Goal: Task Accomplishment & Management: Manage account settings

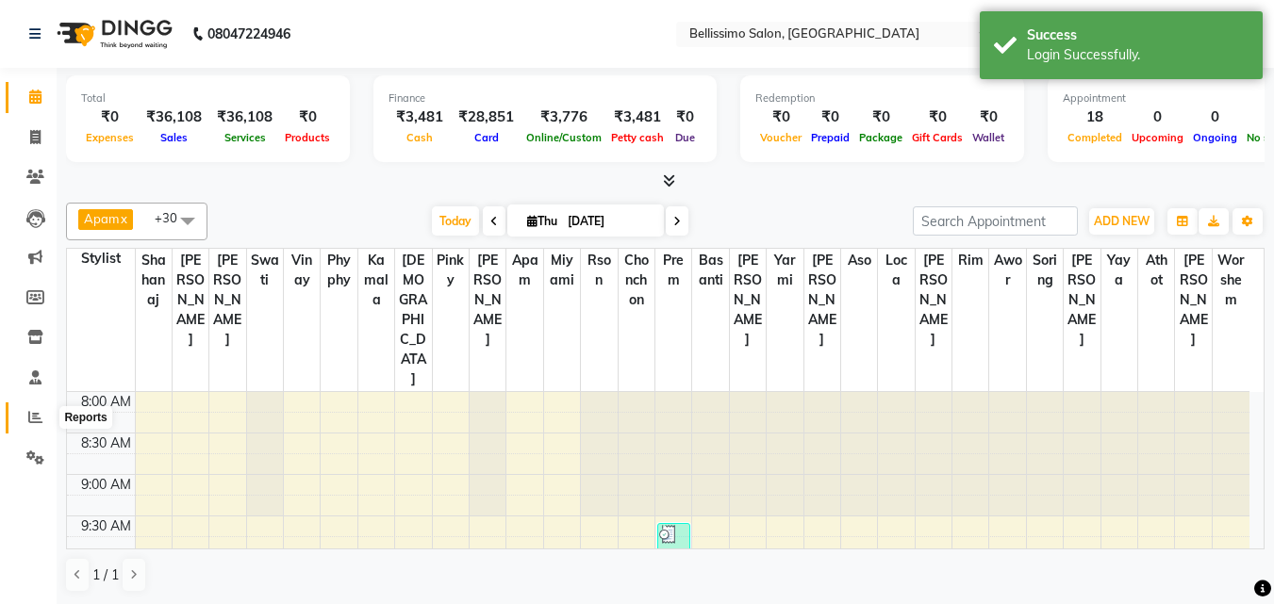
click at [40, 416] on icon at bounding box center [35, 417] width 14 height 14
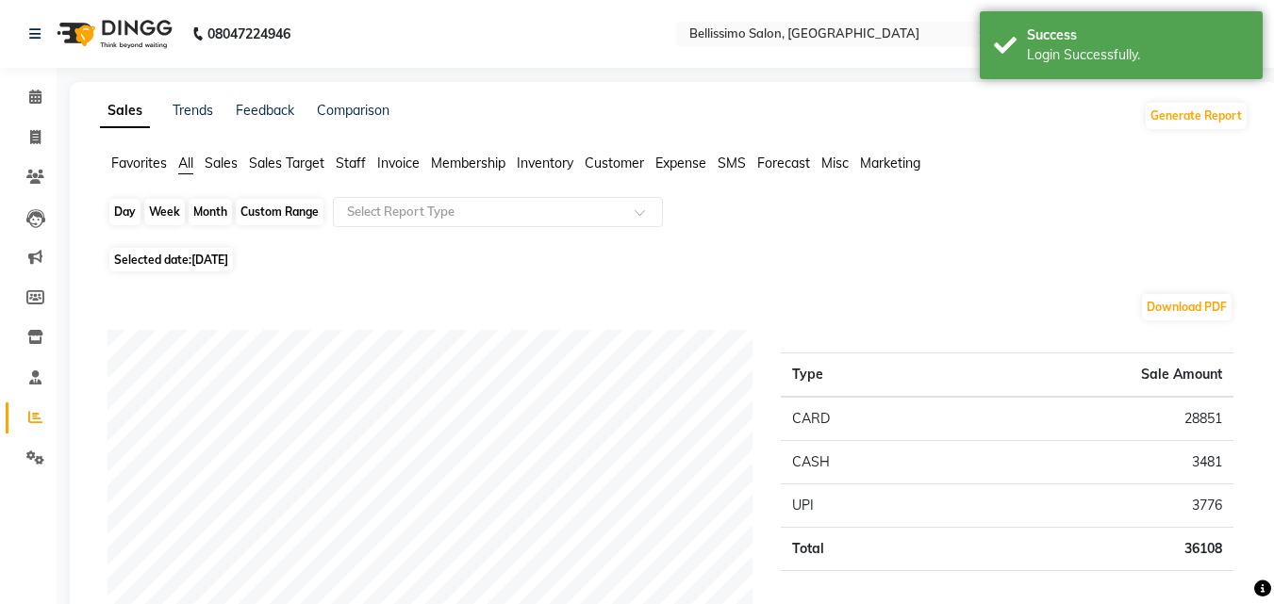
click at [120, 211] on div "Day" at bounding box center [124, 212] width 31 height 26
select select "9"
select select "2025"
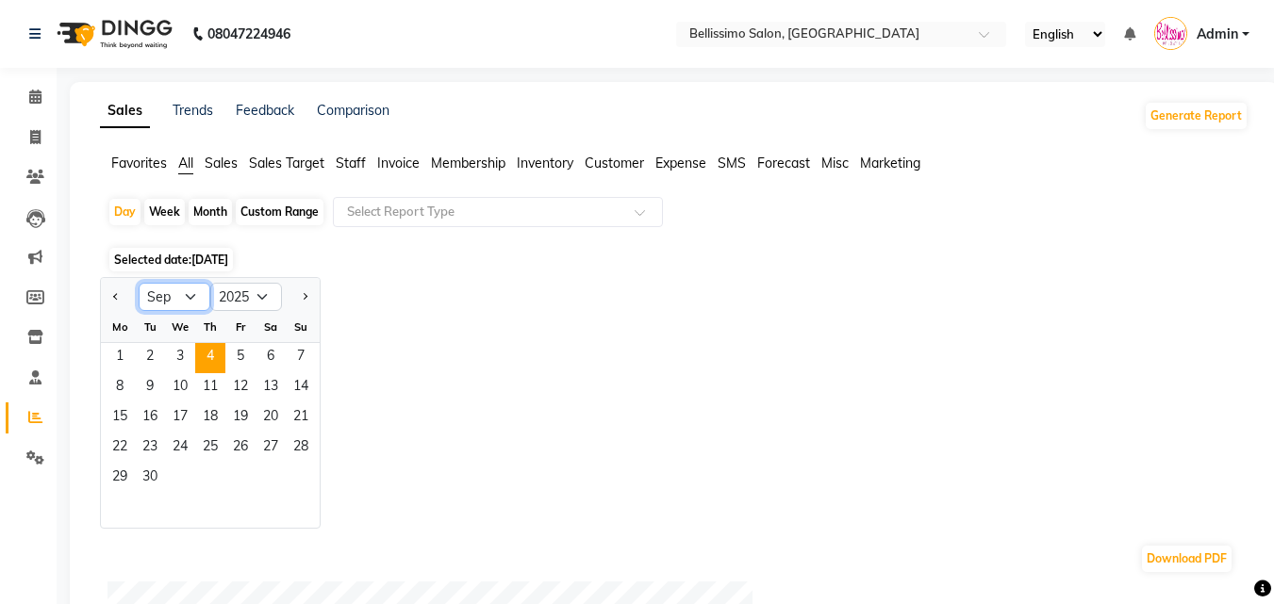
click at [189, 300] on select "Jan Feb Mar Apr May Jun [DATE] Aug Sep Oct Nov Dec" at bounding box center [175, 297] width 72 height 28
select select "4"
click at [139, 283] on select "Jan Feb Mar Apr May Jun [DATE] Aug Sep Oct Nov Dec" at bounding box center [175, 297] width 72 height 28
click at [222, 389] on span "10" at bounding box center [210, 388] width 30 height 30
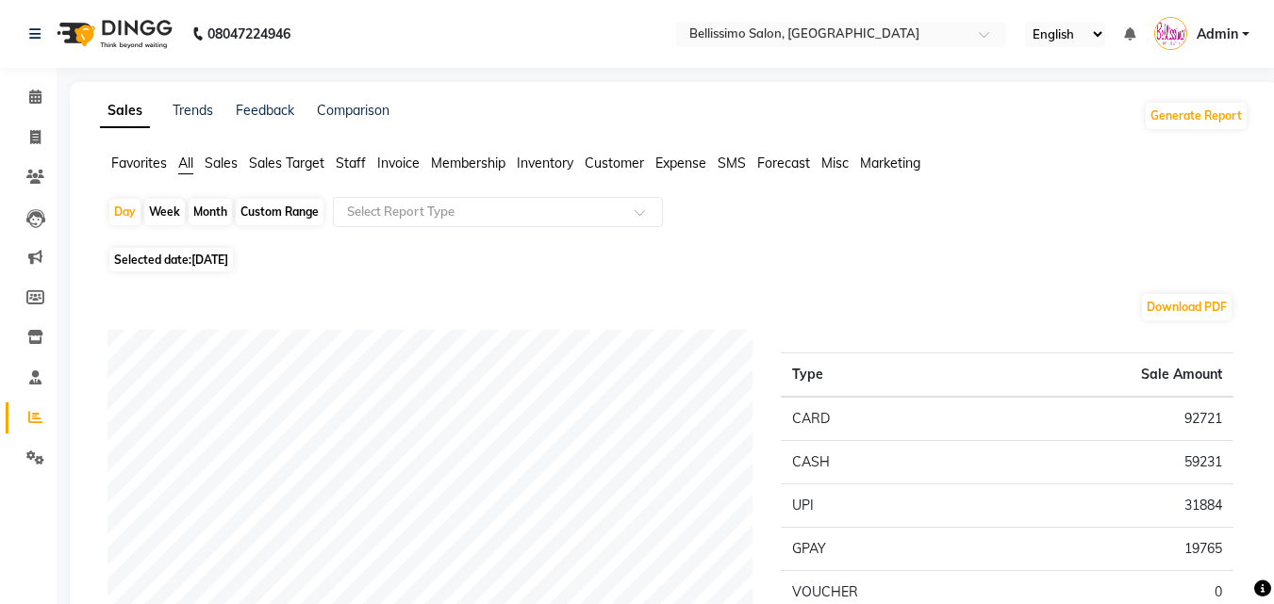
click at [403, 163] on span "Invoice" at bounding box center [398, 163] width 42 height 17
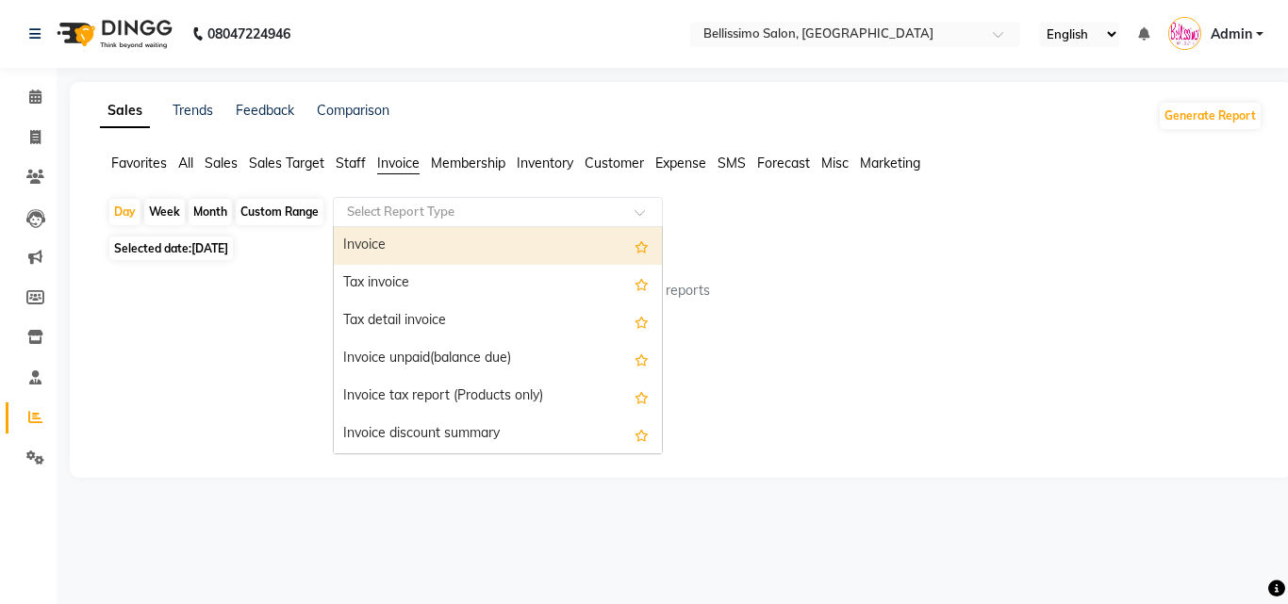
click at [422, 218] on input "text" at bounding box center [478, 212] width 271 height 19
click at [350, 163] on span "Staff" at bounding box center [351, 163] width 30 height 17
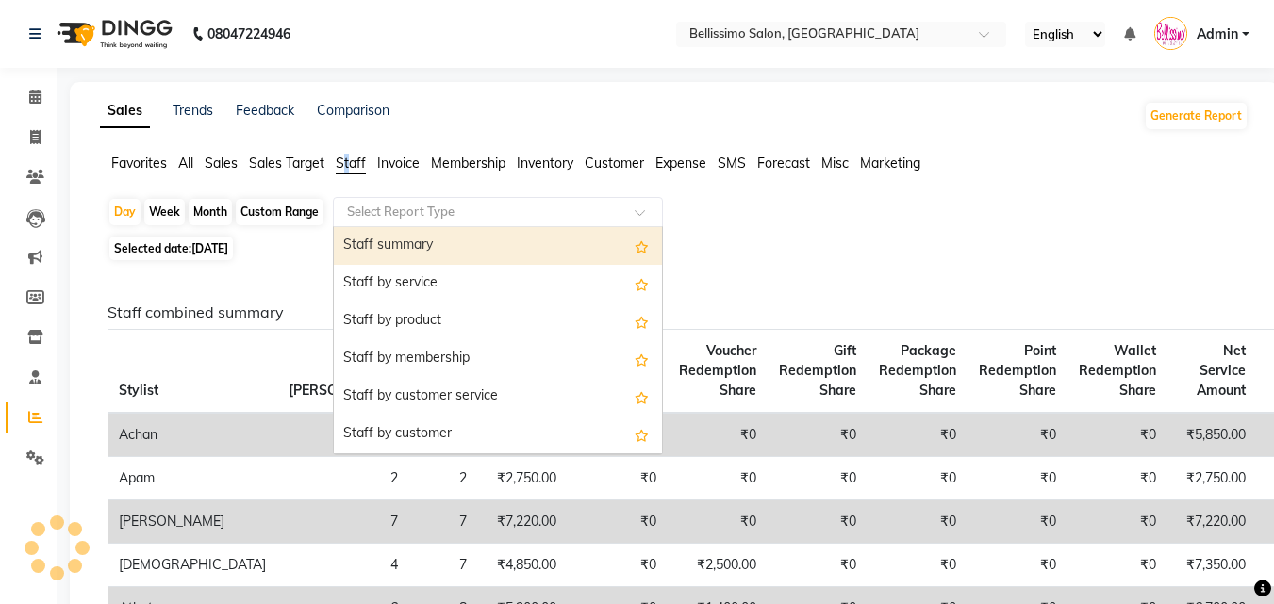
click at [430, 206] on input "text" at bounding box center [478, 212] width 271 height 19
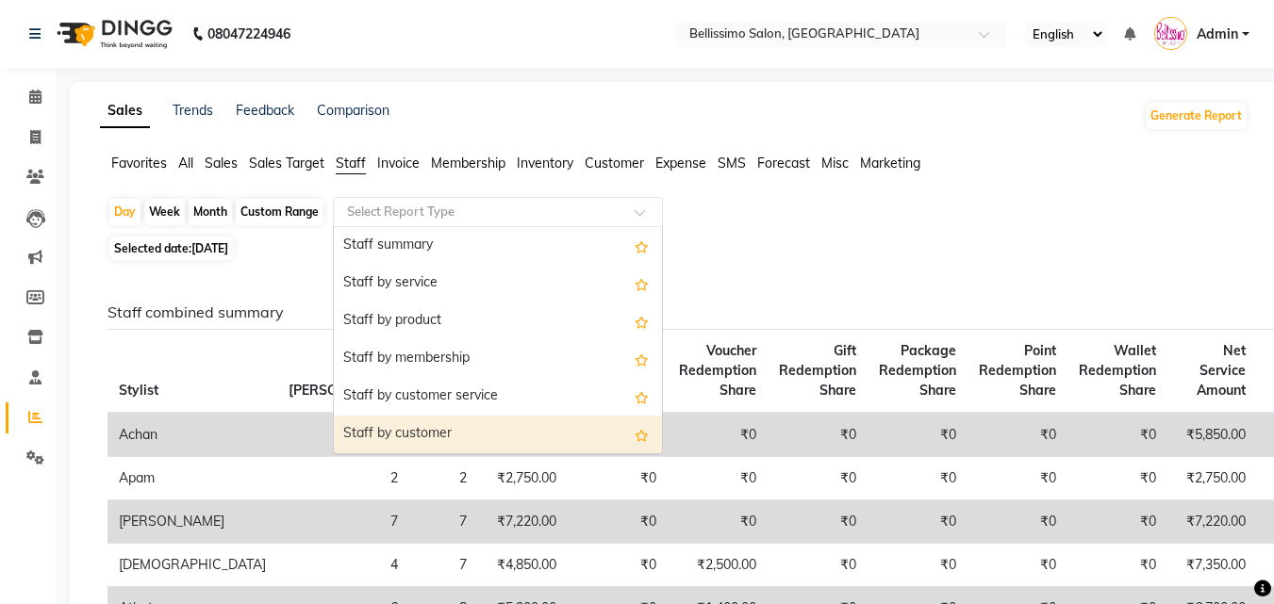
click at [417, 429] on div "Staff by customer" at bounding box center [498, 435] width 328 height 38
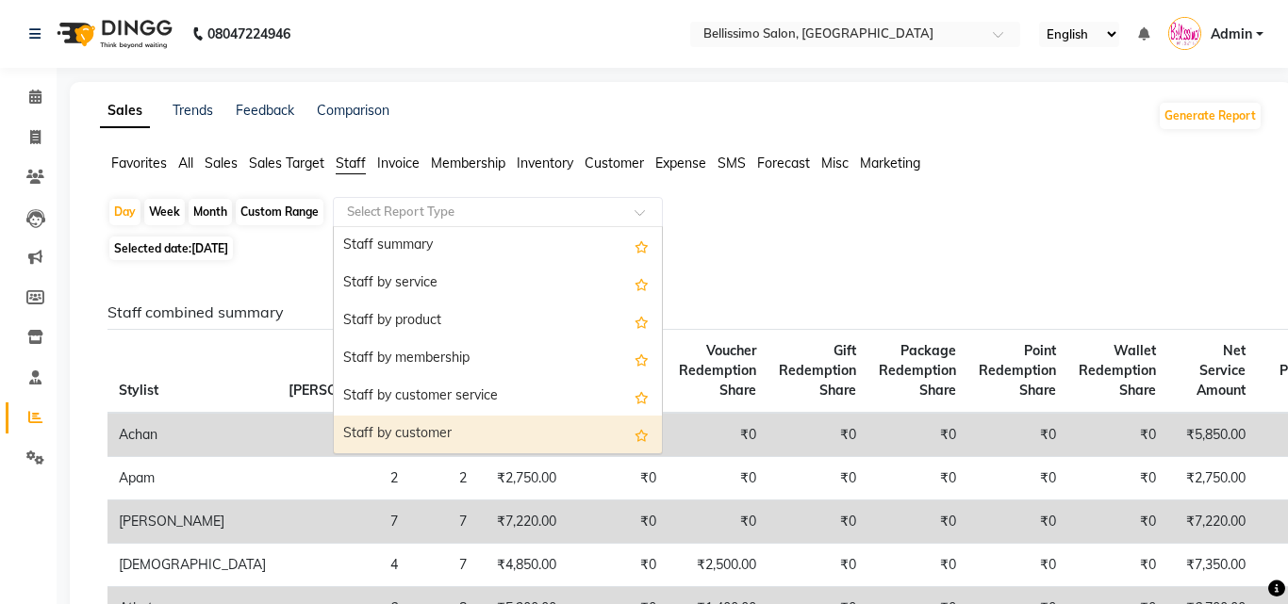
select select "filtered_report"
select select "csv"
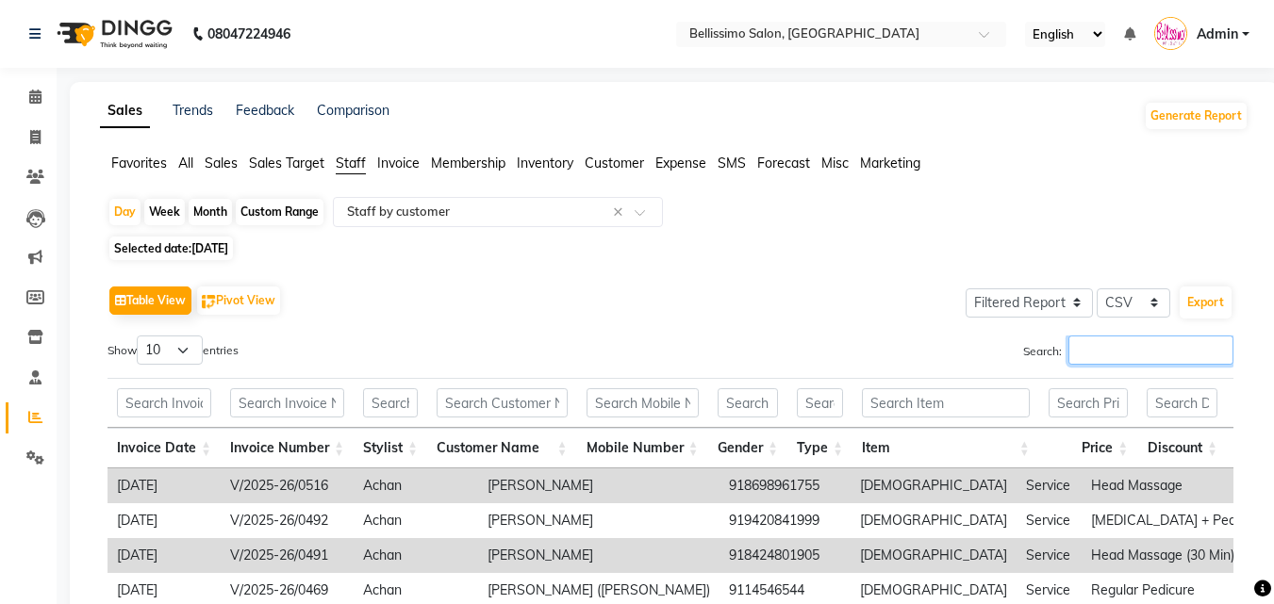
click at [1094, 357] on input "Search:" at bounding box center [1150, 350] width 165 height 29
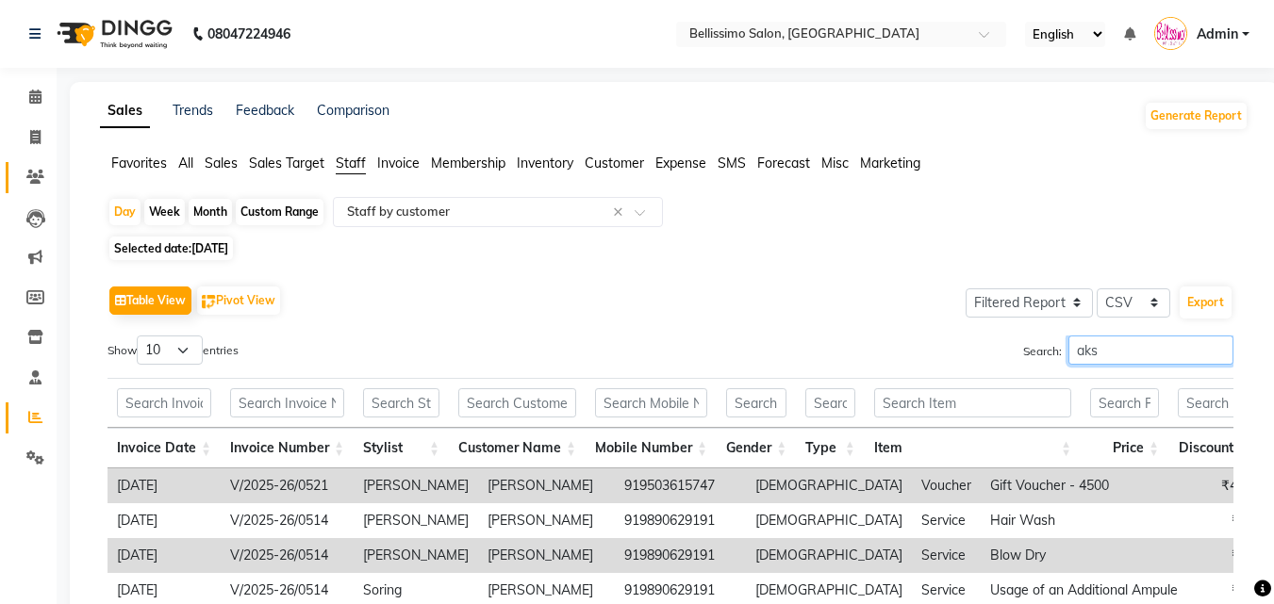
type input "aks"
click at [38, 174] on icon at bounding box center [35, 177] width 18 height 14
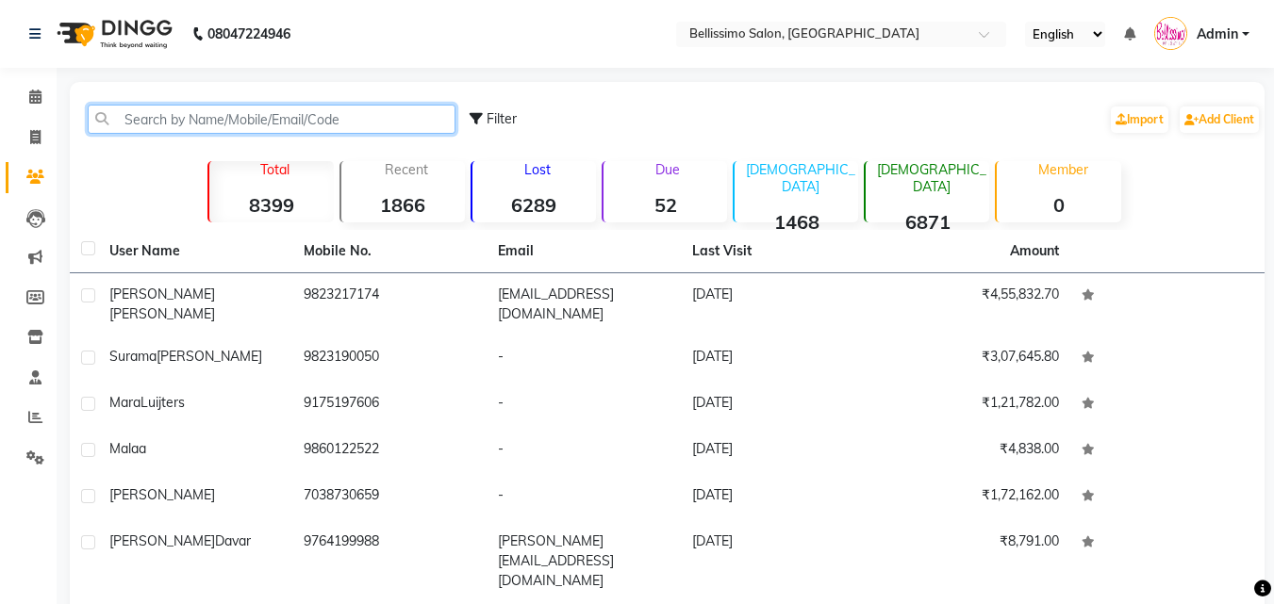
click at [217, 118] on input "text" at bounding box center [272, 119] width 368 height 29
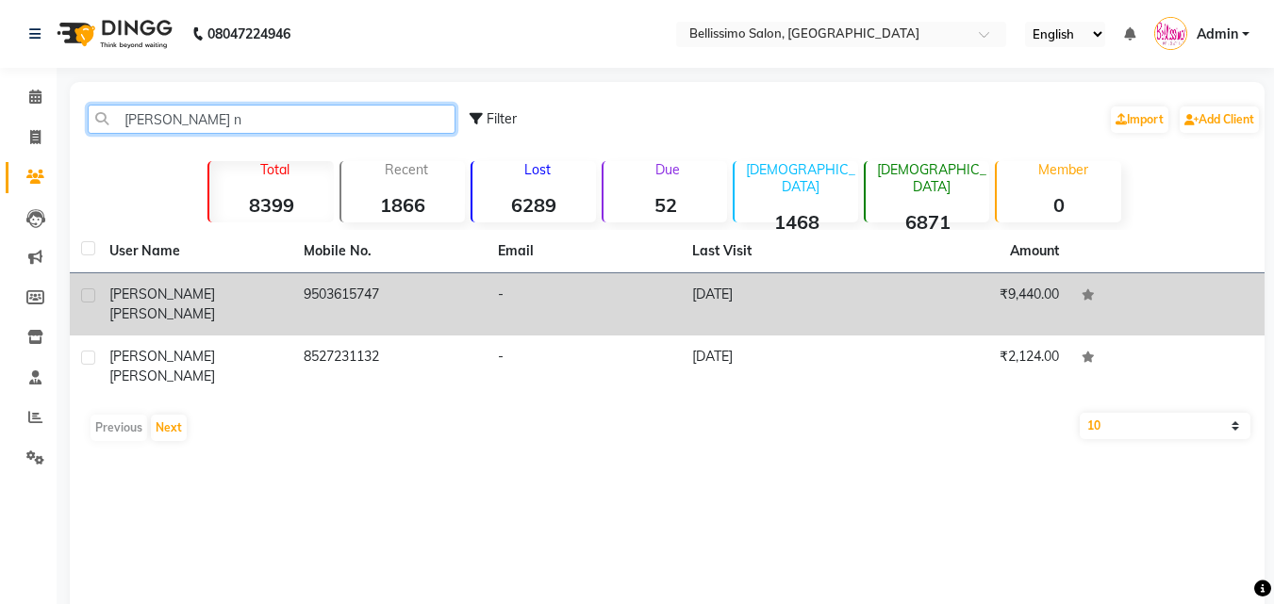
type input "[PERSON_NAME] n"
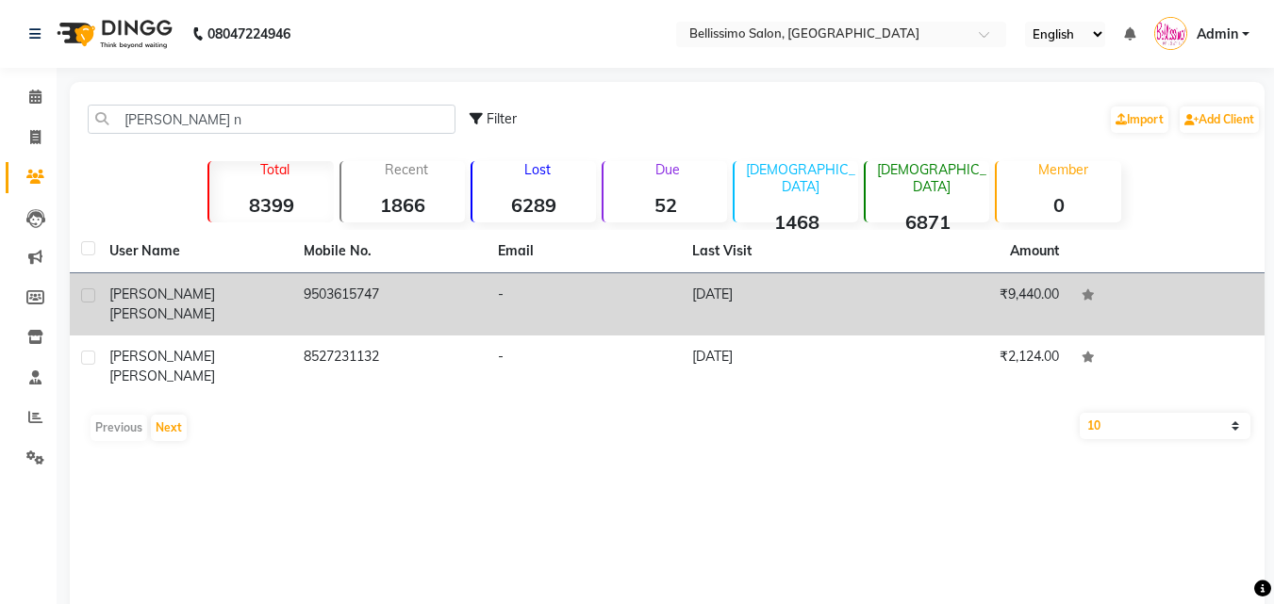
click at [173, 305] on span "[PERSON_NAME]" at bounding box center [162, 313] width 106 height 17
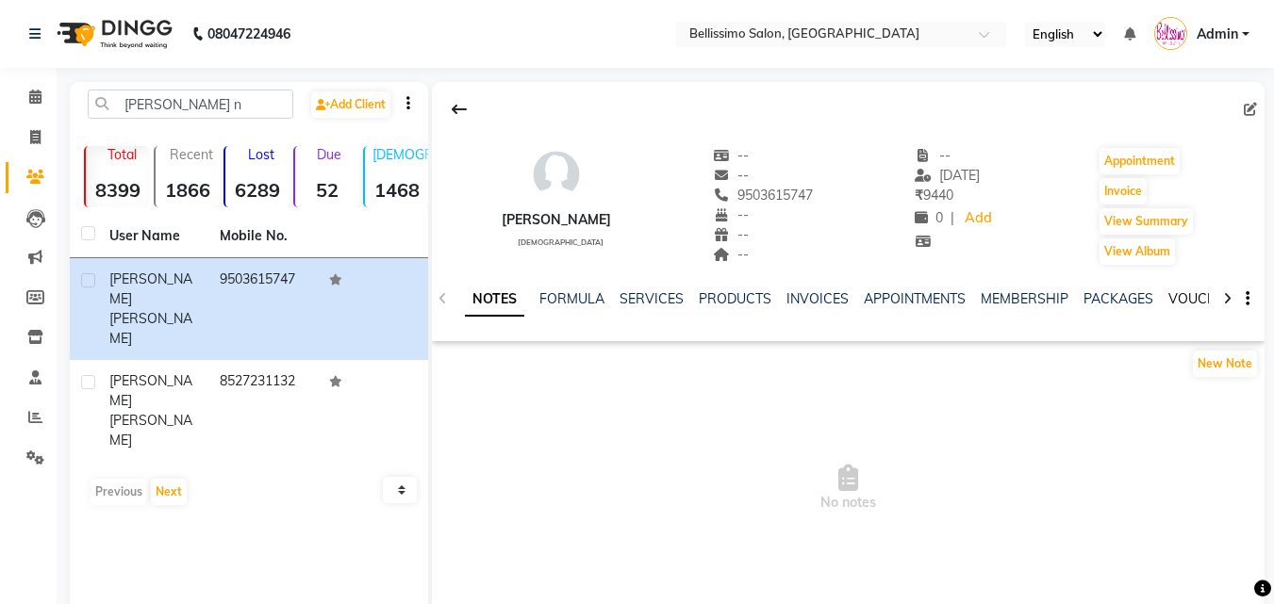
click at [1199, 292] on link "VOUCHERS" at bounding box center [1205, 298] width 74 height 17
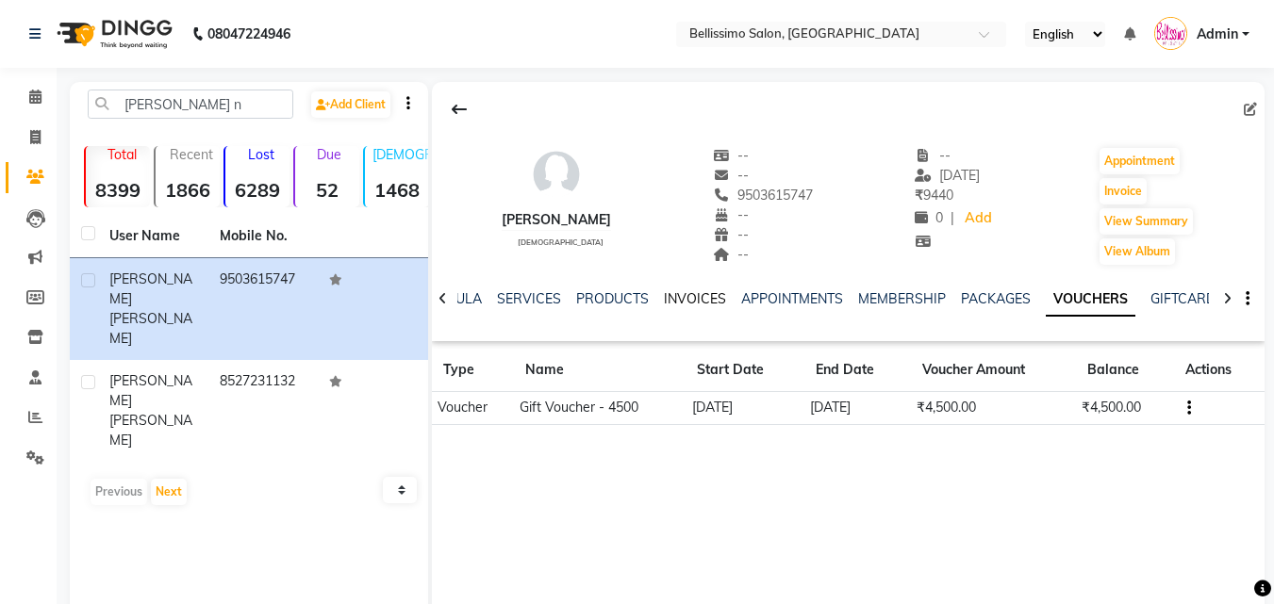
click at [698, 297] on link "INVOICES" at bounding box center [695, 298] width 62 height 17
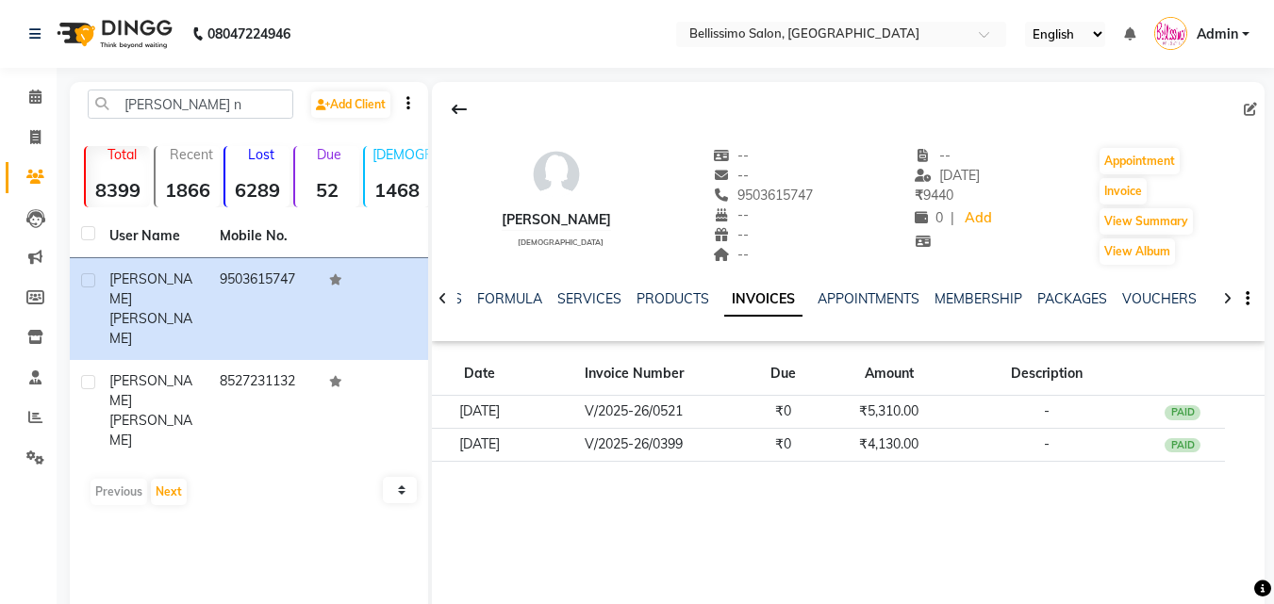
click at [1224, 301] on icon at bounding box center [1227, 298] width 8 height 13
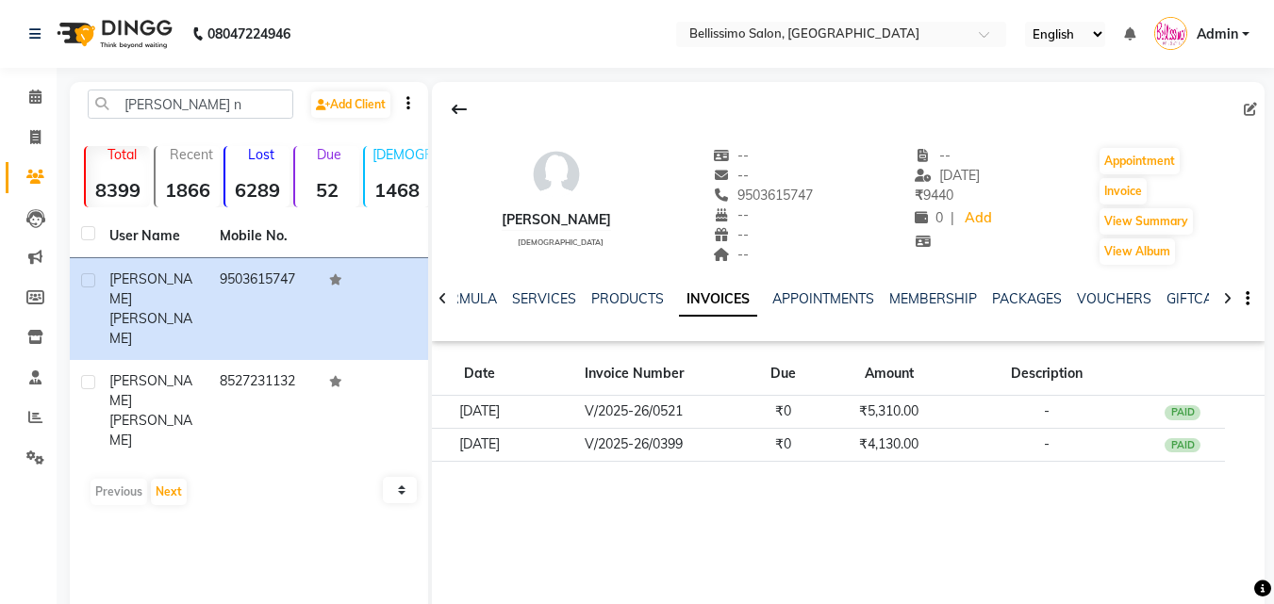
click at [1224, 301] on icon at bounding box center [1227, 298] width 8 height 13
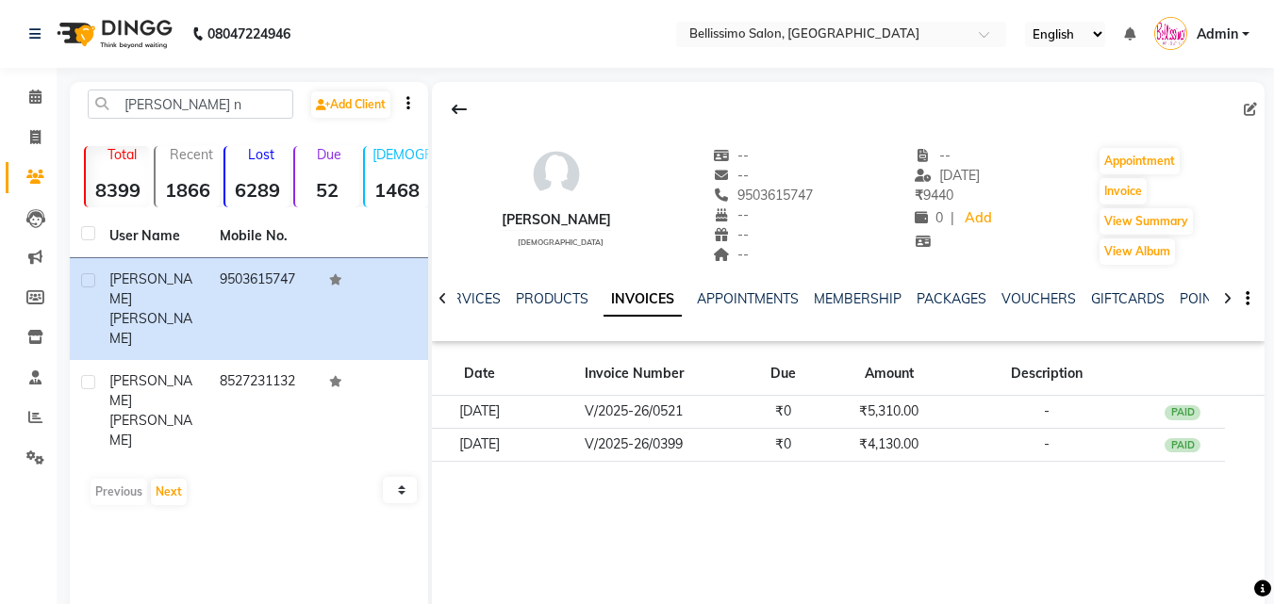
click at [1224, 301] on icon at bounding box center [1227, 298] width 8 height 13
click at [1224, 301] on div "NOTES FORMULA SERVICES PRODUCTS INVOICES APPOINTMENTS MEMBERSHIP PACKAGES VOUCH…" at bounding box center [848, 299] width 832 height 65
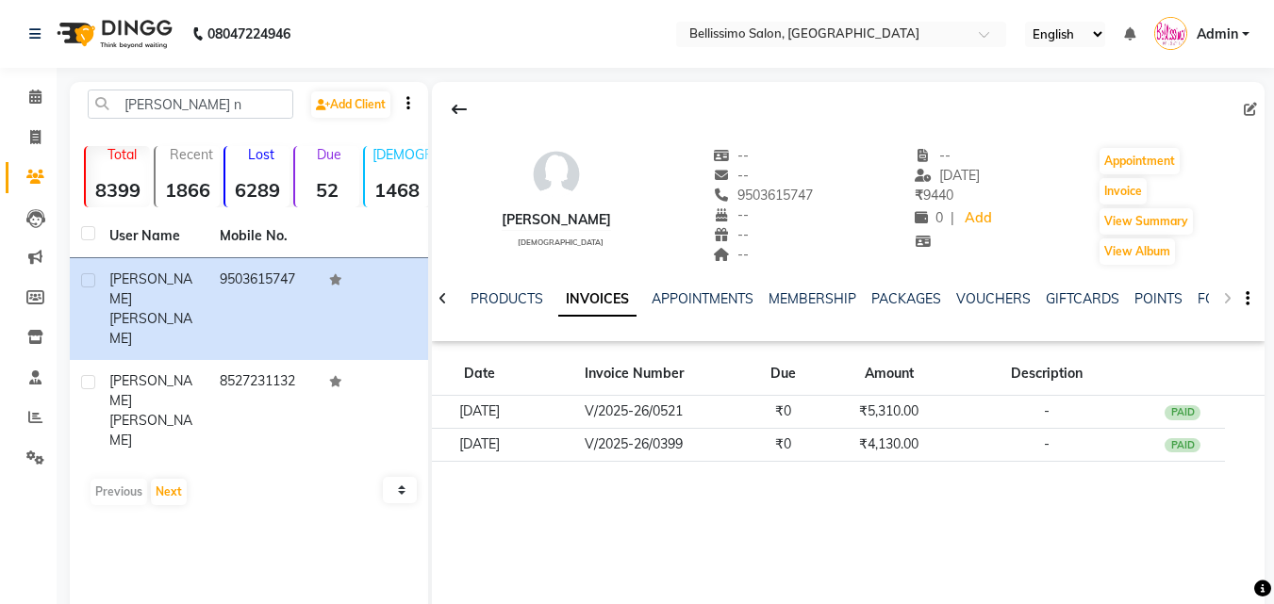
click at [1224, 301] on div "NOTES FORMULA SERVICES PRODUCTS INVOICES APPOINTMENTS MEMBERSHIP PACKAGES VOUCH…" at bounding box center [848, 299] width 832 height 65
click at [975, 299] on link "VOUCHERS" at bounding box center [993, 298] width 74 height 17
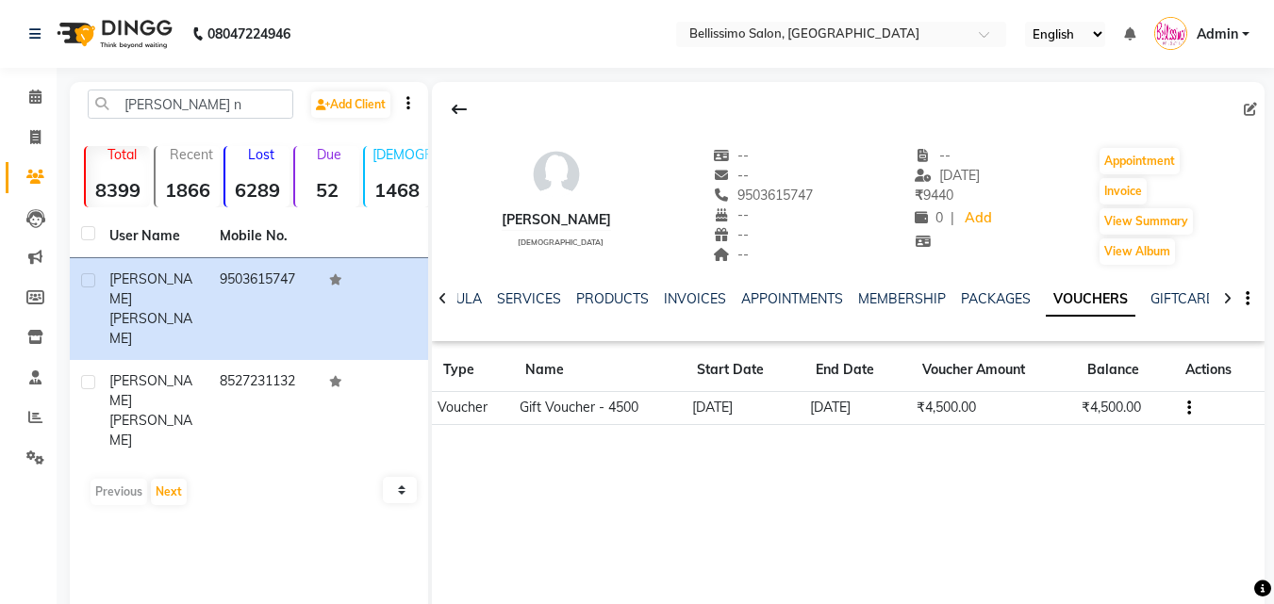
click at [1230, 301] on icon at bounding box center [1227, 298] width 8 height 13
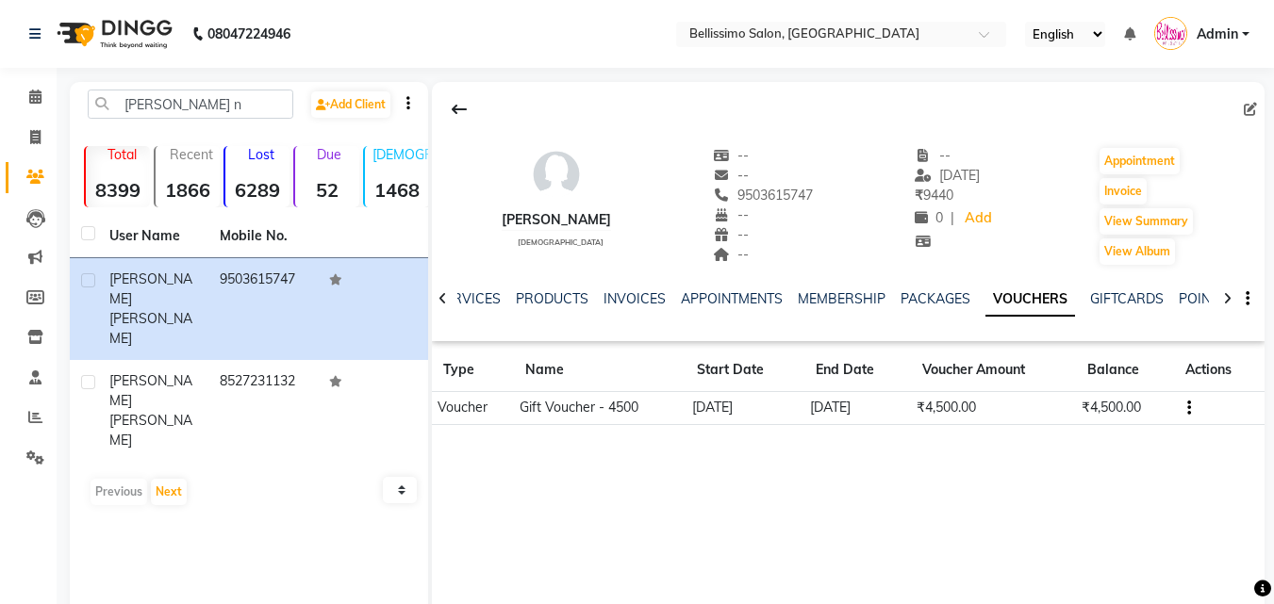
click at [1230, 301] on icon at bounding box center [1227, 298] width 8 height 13
click at [1230, 301] on div "NOTES FORMULA SERVICES PRODUCTS INVOICES APPOINTMENTS MEMBERSHIP PACKAGES VOUCH…" at bounding box center [848, 299] width 832 height 65
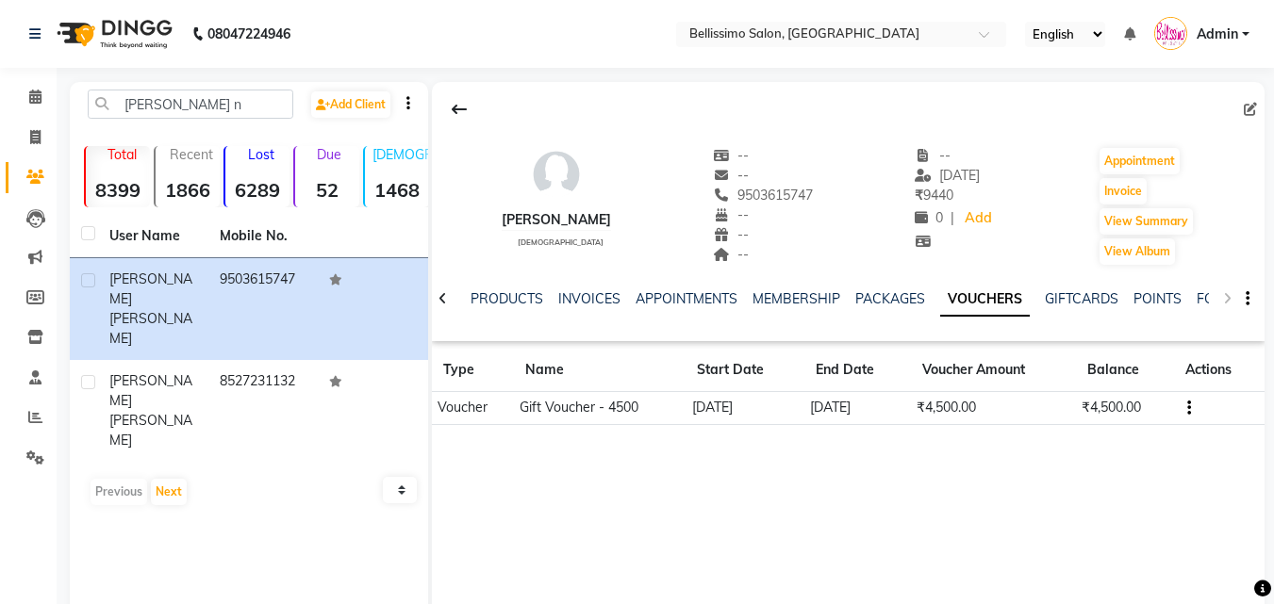
click at [1230, 301] on div "NOTES FORMULA SERVICES PRODUCTS INVOICES APPOINTMENTS MEMBERSHIP PACKAGES VOUCH…" at bounding box center [848, 299] width 832 height 65
click at [1196, 296] on link "FORMS" at bounding box center [1219, 298] width 47 height 17
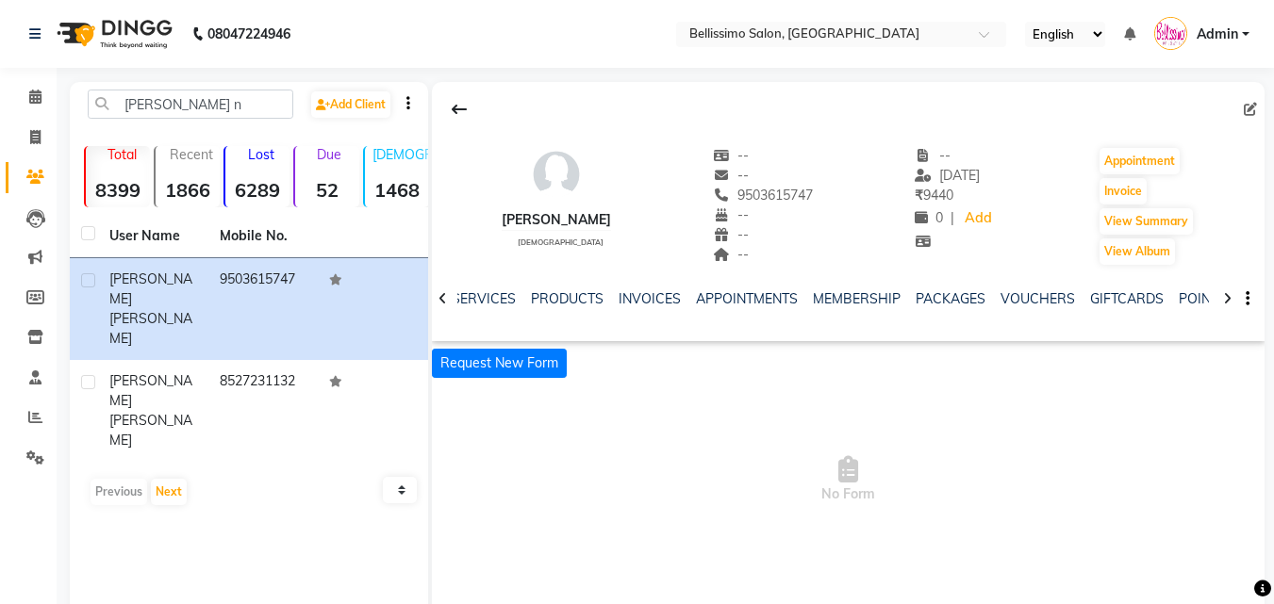
click at [801, 469] on span "No Form" at bounding box center [848, 480] width 832 height 189
click at [1220, 34] on span "Admin" at bounding box center [1216, 35] width 41 height 20
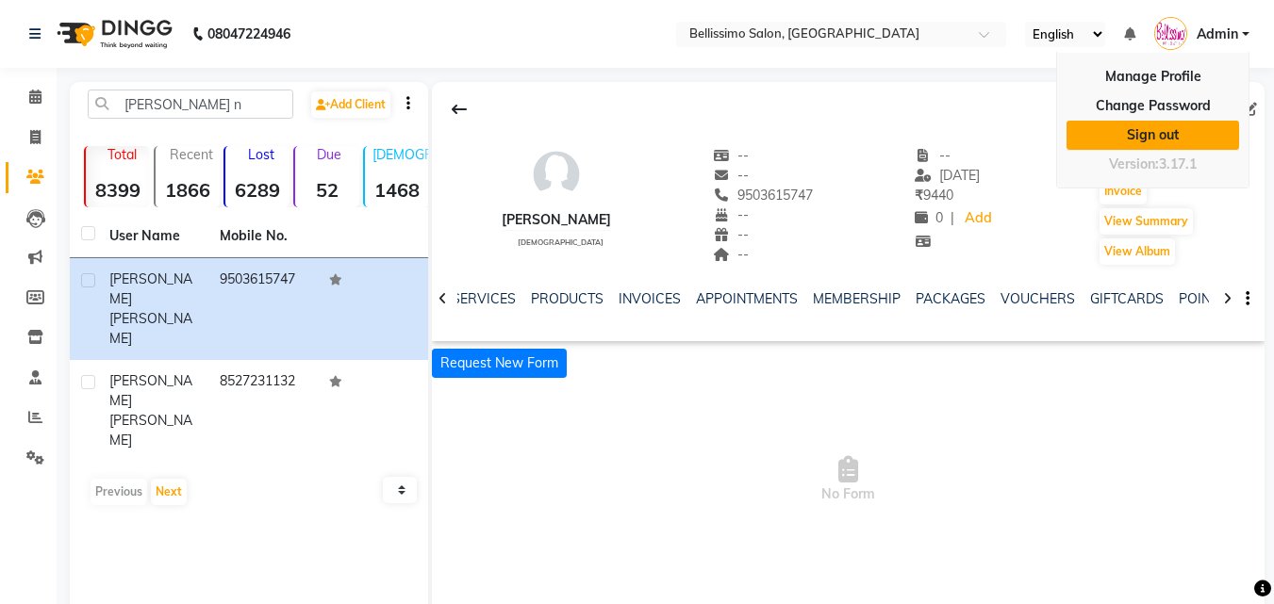
click at [1154, 128] on link "Sign out" at bounding box center [1152, 135] width 173 height 29
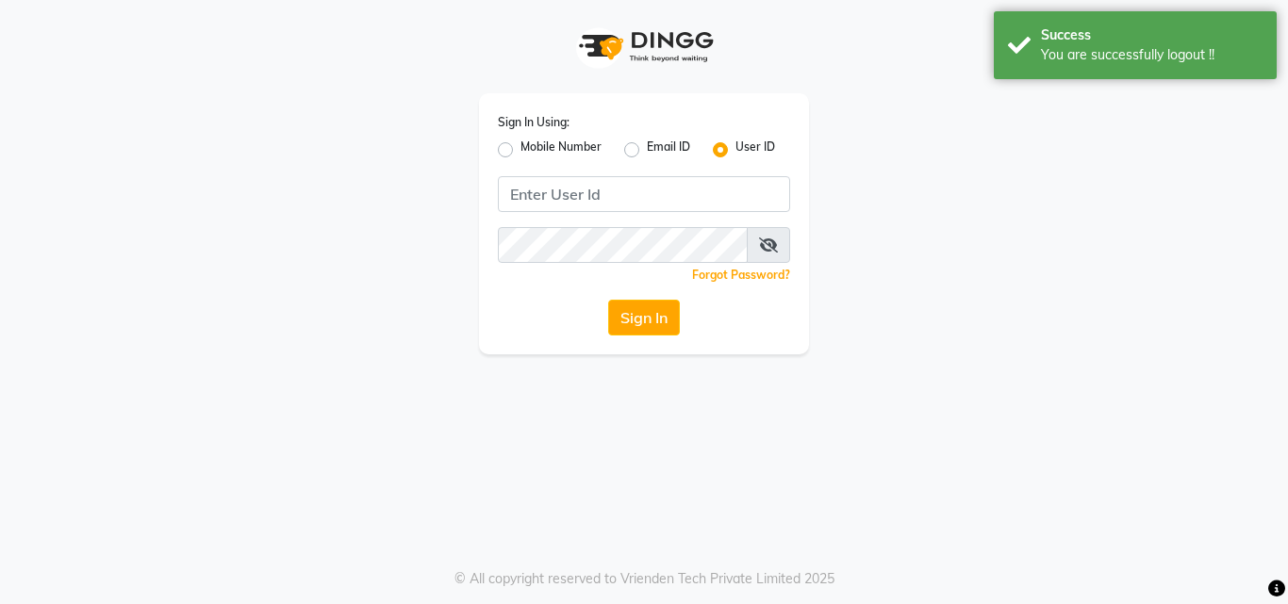
click at [520, 153] on label "Mobile Number" at bounding box center [560, 150] width 81 height 23
click at [520, 151] on input "Mobile Number" at bounding box center [526, 145] width 12 height 12
radio input "true"
radio input "false"
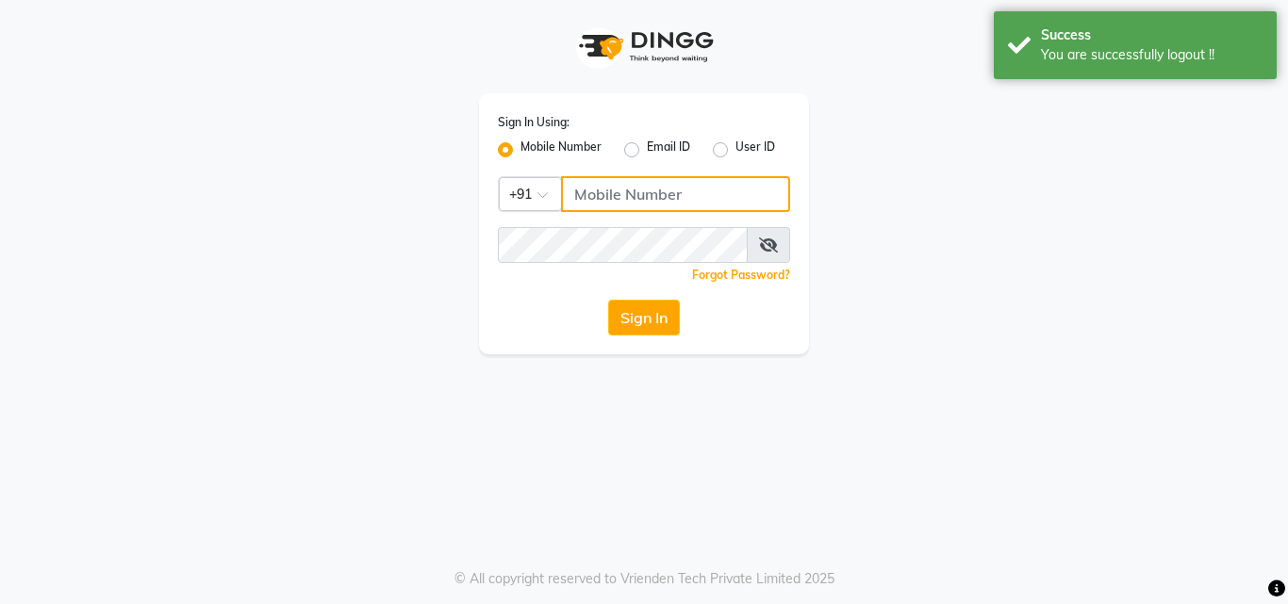
click at [653, 195] on input "Username" at bounding box center [675, 194] width 229 height 36
type input "8550970152"
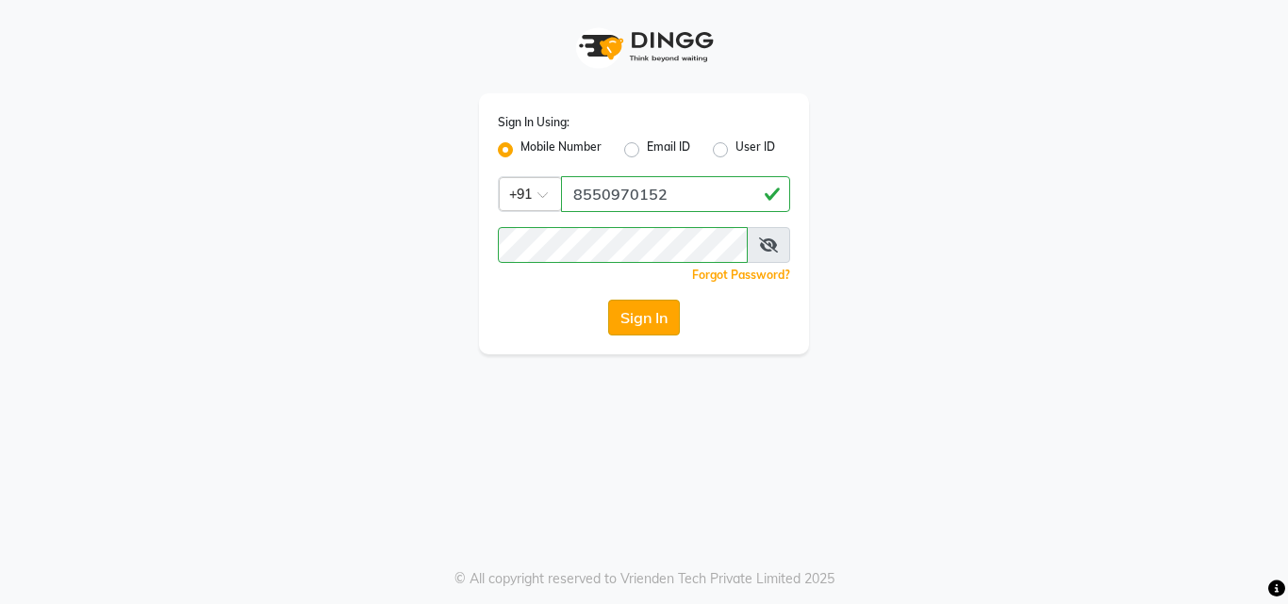
click at [649, 316] on button "Sign In" at bounding box center [644, 318] width 72 height 36
